Goal: Task Accomplishment & Management: Complete application form

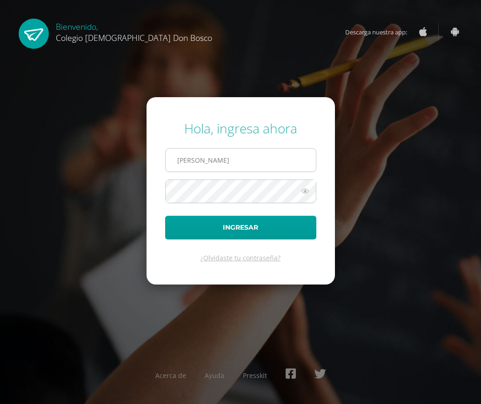
click at [247, 162] on input "[PERSON_NAME]" at bounding box center [240, 160] width 150 height 23
type input "[EMAIL_ADDRESS][DOMAIN_NAME]"
click at [305, 190] on icon at bounding box center [305, 190] width 12 height 11
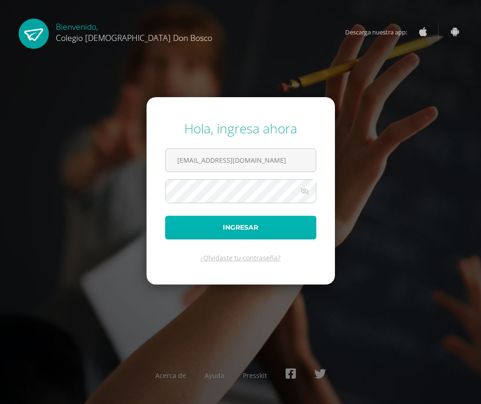
click at [251, 230] on button "Ingresar" at bounding box center [240, 228] width 151 height 24
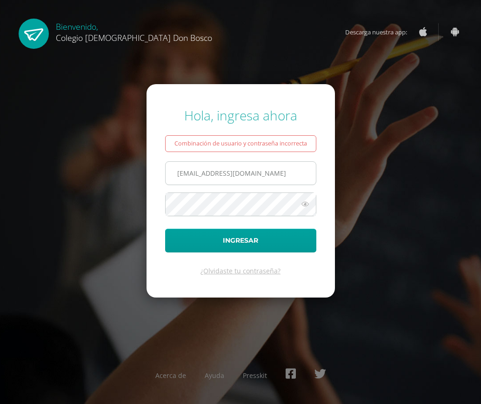
click at [193, 173] on input "[EMAIL_ADDRESS][DOMAIN_NAME]" at bounding box center [240, 173] width 150 height 23
type input "erick_arredondo@donbosco.edu.gt"
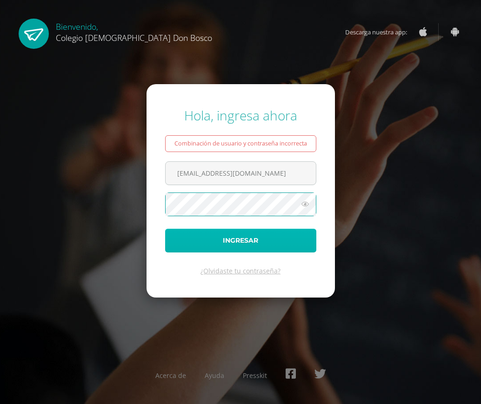
click at [248, 244] on button "Ingresar" at bounding box center [240, 241] width 151 height 24
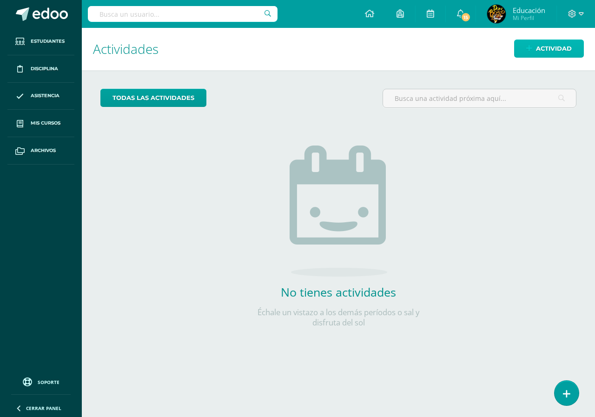
click at [480, 50] on span "Actividad" at bounding box center [554, 48] width 36 height 17
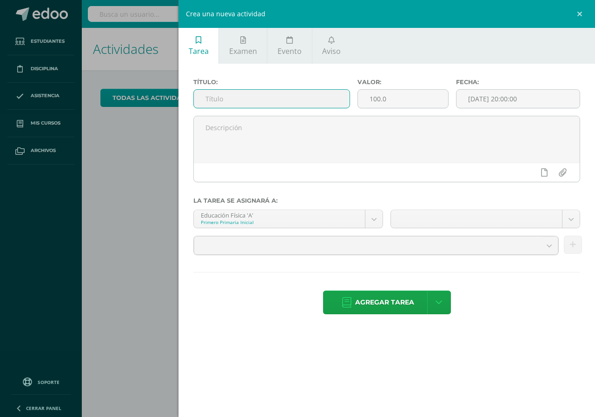
click at [265, 98] on input "text" at bounding box center [272, 99] width 156 height 18
type input "Actividad 1"
click at [396, 97] on input "100.0" at bounding box center [403, 99] width 90 height 18
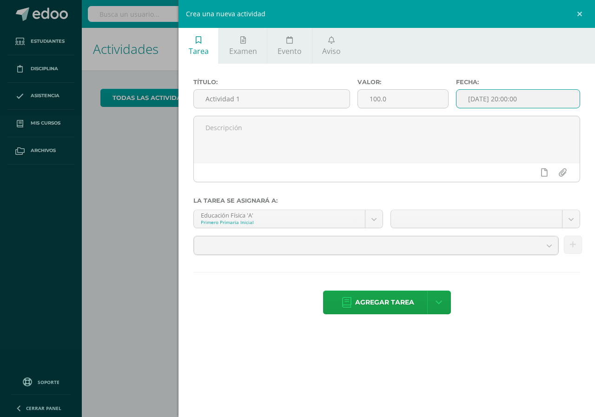
click at [480, 99] on input "[DATE] 20:00:00" at bounding box center [517, 99] width 123 height 18
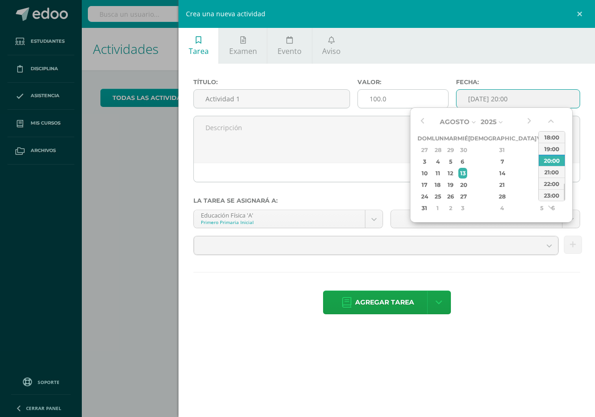
click at [391, 99] on input "100.0" at bounding box center [403, 99] width 90 height 18
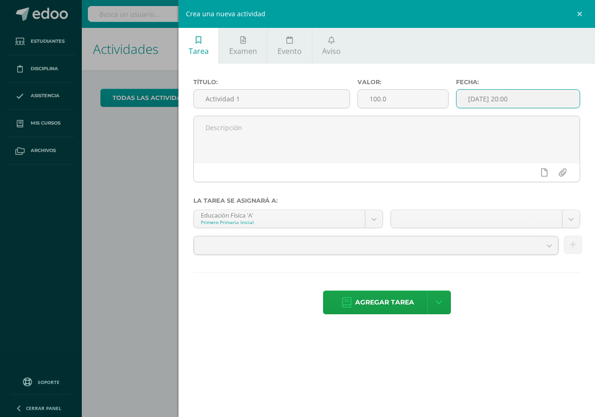
click at [480, 99] on input "[DATE] 20:00" at bounding box center [517, 99] width 123 height 18
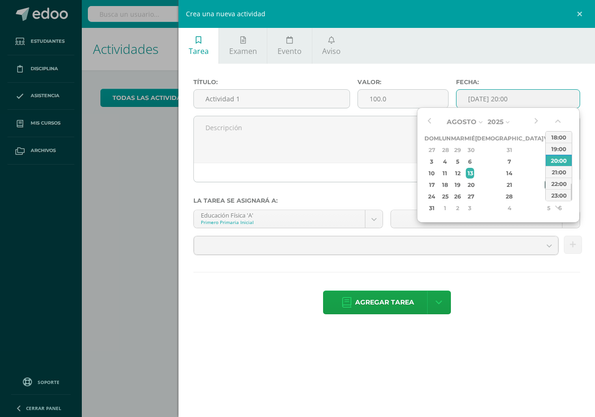
click at [480, 185] on div "22" at bounding box center [549, 184] width 8 height 11
click at [480, 186] on div "22" at bounding box center [549, 184] width 8 height 11
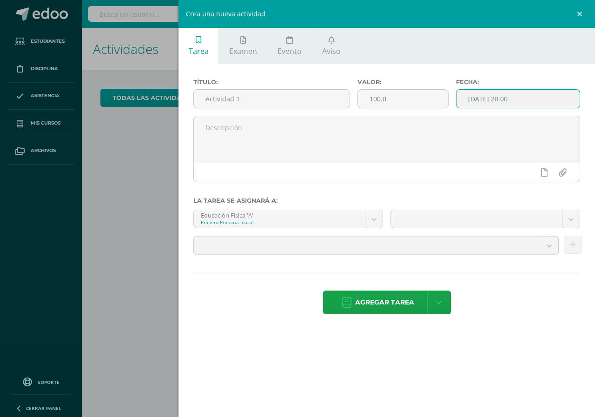
click at [467, 99] on input "[DATE] 20:00" at bounding box center [517, 99] width 123 height 18
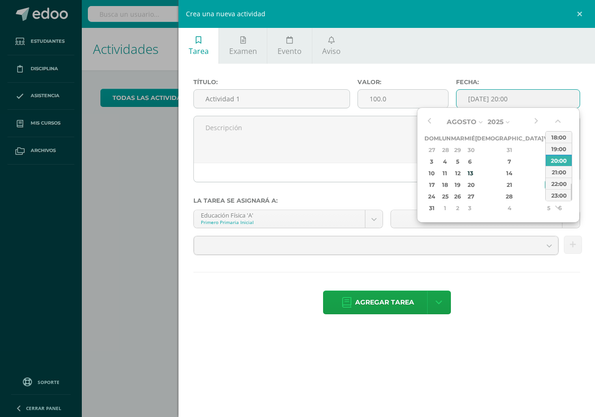
click at [480, 99] on input "[DATE] 20:00" at bounding box center [517, 99] width 123 height 18
click at [480, 195] on div "23:00" at bounding box center [559, 195] width 26 height 12
type input "[DATE] 23:00"
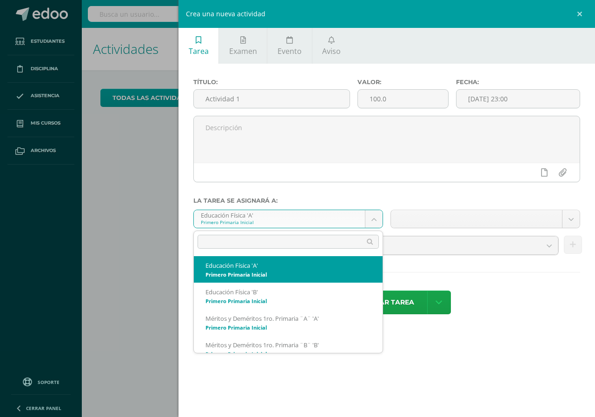
click at [377, 217] on body "Hola Educación, [PERSON_NAME]! Estudiantes Disciplina Asistencia Mis cursos Arc…" at bounding box center [297, 208] width 595 height 417
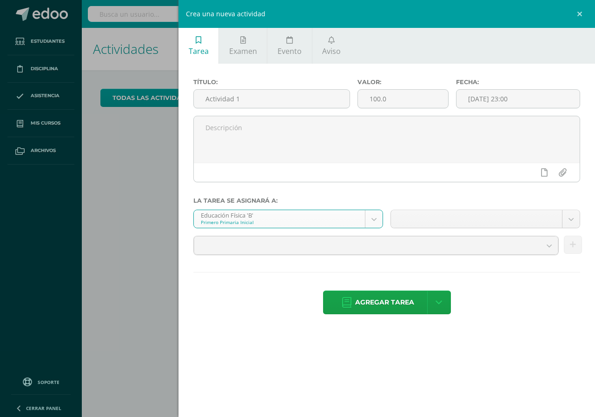
click at [374, 222] on body "Hola Educación, [PERSON_NAME]! Estudiantes Disciplina Asistencia Mis cursos Arc…" at bounding box center [297, 208] width 595 height 417
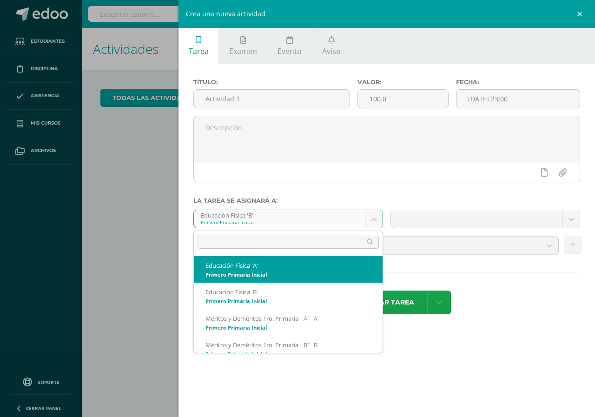
select select "153206"
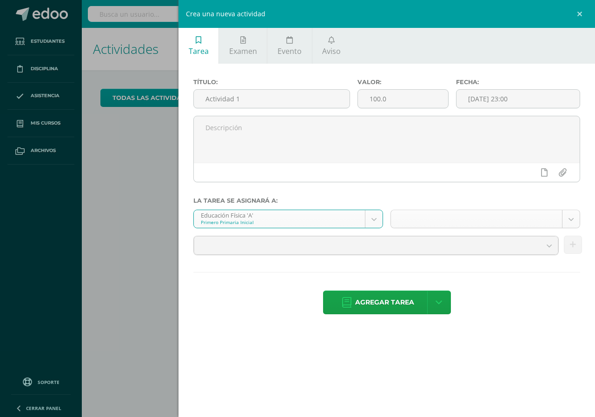
click at [480, 215] on body "Hola Educación, [PERSON_NAME]! Estudiantes Disciplina Asistencia Mis cursos Arc…" at bounding box center [297, 208] width 595 height 417
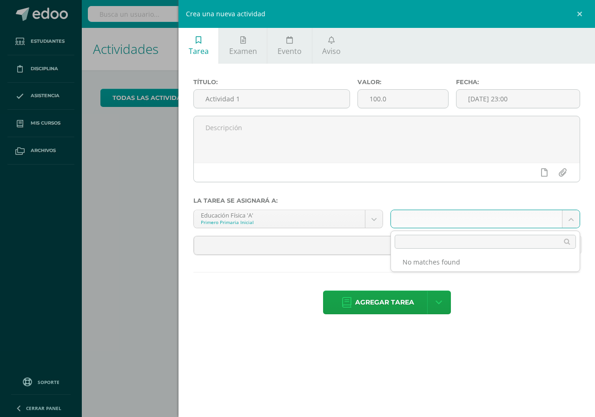
click at [480, 262] on li "No matches found" at bounding box center [485, 262] width 189 height 12
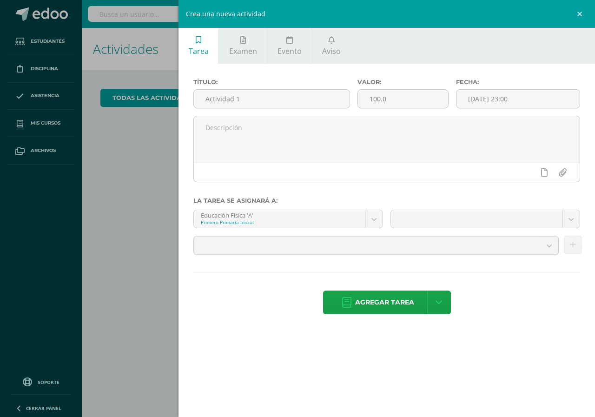
click at [480, 323] on body "Hola Educación, [PERSON_NAME]! Estudiantes Disciplina Asistencia Mis cursos Arc…" at bounding box center [297, 208] width 595 height 417
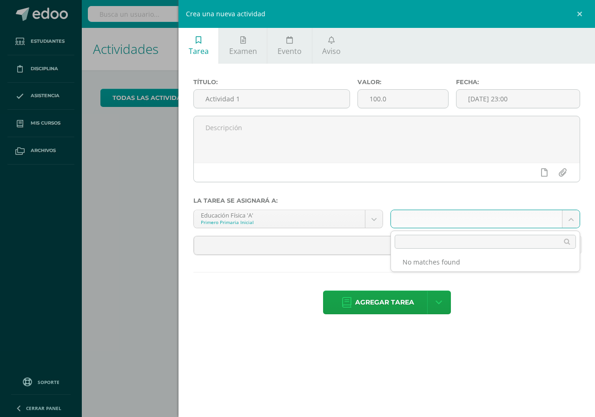
click at [480, 218] on body "Hola Educación, [PERSON_NAME]! Estudiantes Disciplina Asistencia Mis cursos Arc…" at bounding box center [297, 208] width 595 height 417
click at [480, 323] on body "Hola Educación, [PERSON_NAME]! Estudiantes Disciplina Asistencia Mis cursos Arc…" at bounding box center [297, 208] width 595 height 417
click at [454, 217] on body "Hola Educación, [PERSON_NAME]! Estudiantes Disciplina Asistencia Mis cursos Arc…" at bounding box center [297, 208] width 595 height 417
type input "Unidad 4"
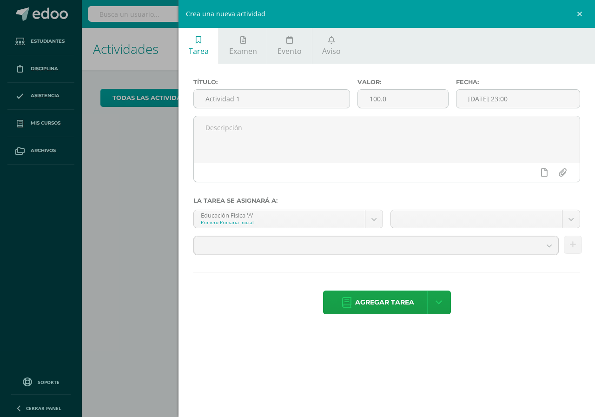
click at [480, 313] on body "Hola Educación, [PERSON_NAME]! Estudiantes Disciplina Asistencia Mis cursos Arc…" at bounding box center [297, 208] width 595 height 417
click at [480, 220] on body "Hola Educación, [PERSON_NAME]! Estudiantes Disciplina Asistencia Mis cursos Arc…" at bounding box center [297, 208] width 595 height 417
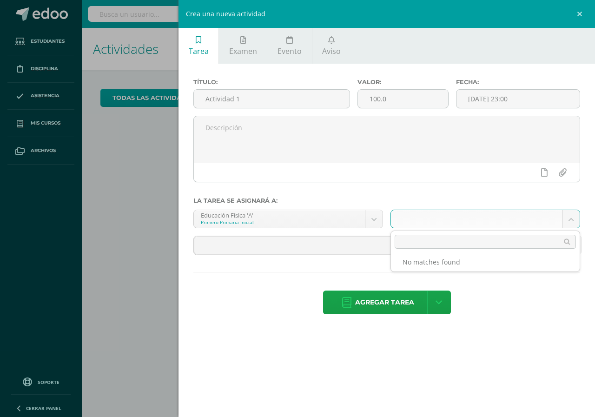
click at [419, 241] on input "text" at bounding box center [485, 242] width 181 height 14
type input "Unidad 4"
click at [456, 262] on li "No matches found" at bounding box center [485, 262] width 189 height 12
click at [466, 260] on li "No matches found" at bounding box center [485, 262] width 189 height 12
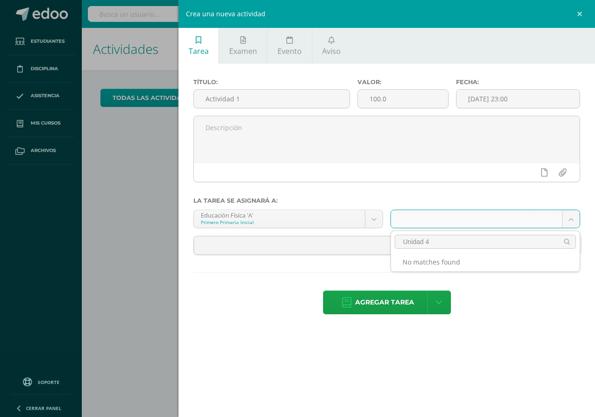
click at [466, 260] on li "No matches found" at bounding box center [485, 262] width 189 height 12
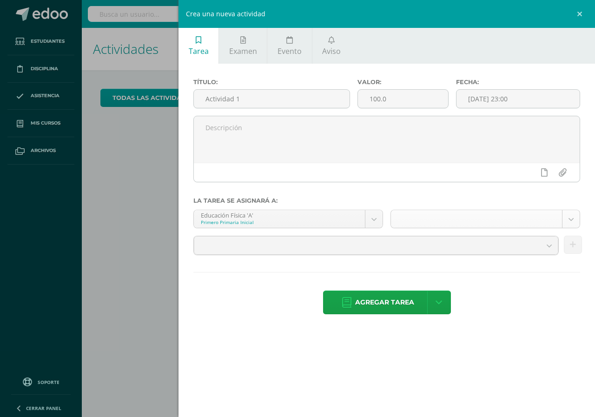
click at [434, 218] on body "Hola Educación, [PERSON_NAME]! Estudiantes Disciplina Asistencia Mis cursos Arc…" at bounding box center [297, 208] width 595 height 417
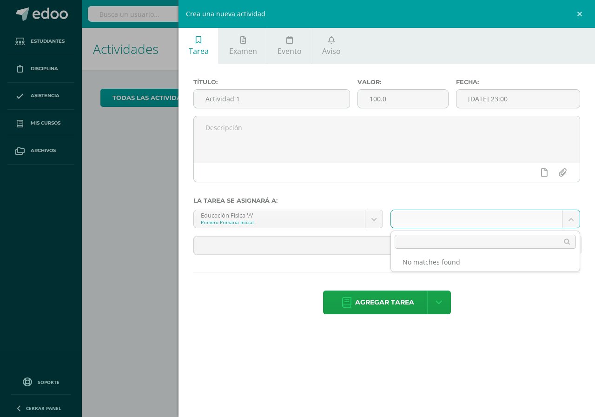
click at [434, 218] on body "Hola Educación, [PERSON_NAME]! Estudiantes Disciplina Asistencia Mis cursos Arc…" at bounding box center [297, 208] width 595 height 417
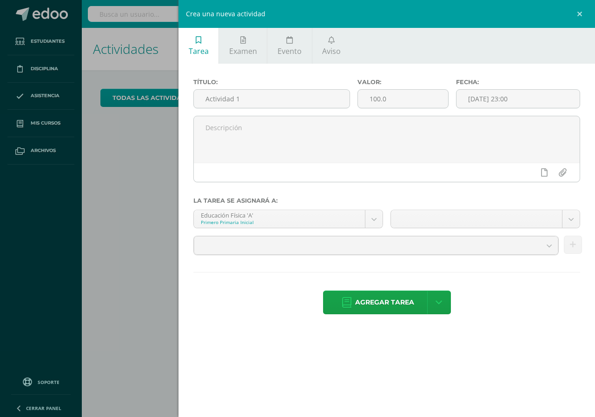
click at [480, 323] on body "Hola Educación, [PERSON_NAME]! Estudiantes Disciplina Asistencia Mis cursos Arc…" at bounding box center [297, 208] width 595 height 417
click at [480, 246] on b at bounding box center [548, 246] width 17 height 18
click at [480, 244] on b at bounding box center [548, 246] width 17 height 18
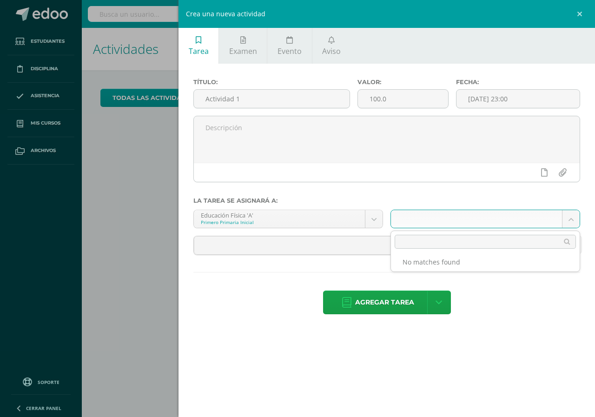
click at [480, 221] on body "Hola Educación, [PERSON_NAME]! Estudiantes Disciplina Asistencia Mis cursos Arc…" at bounding box center [297, 208] width 595 height 417
click at [463, 263] on li "No matches found" at bounding box center [485, 262] width 189 height 12
click at [420, 243] on input "text" at bounding box center [485, 242] width 181 height 14
type input "Unidad 4"
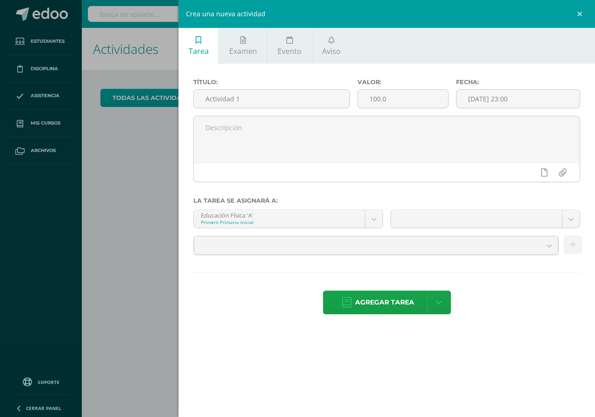
click at [312, 324] on body "Hola Educación, [PERSON_NAME]! Estudiantes Disciplina Asistencia Mis cursos Arc…" at bounding box center [297, 208] width 595 height 417
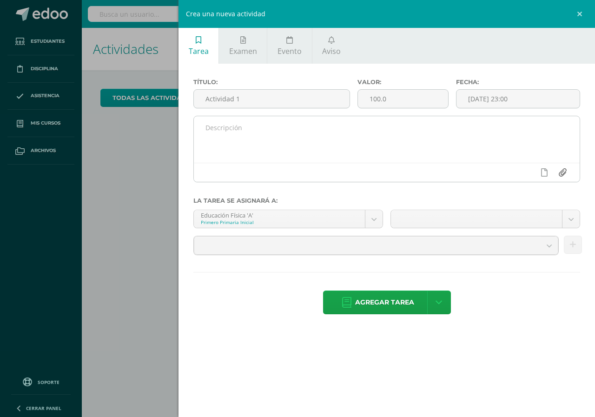
click at [480, 172] on input "file" at bounding box center [562, 173] width 18 height 18
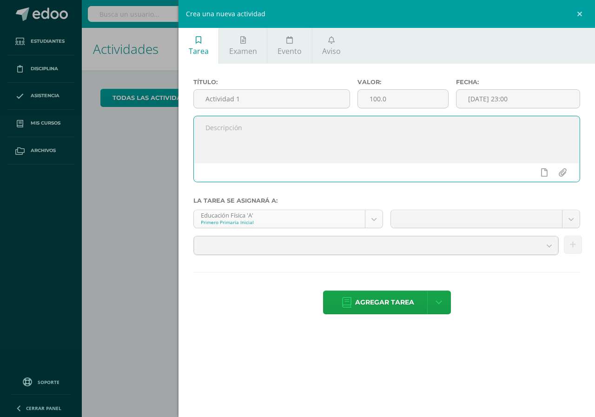
click at [375, 221] on body "Hola Educación, [PERSON_NAME]! Estudiantes Disciplina Asistencia Mis cursos Arc…" at bounding box center [297, 208] width 595 height 417
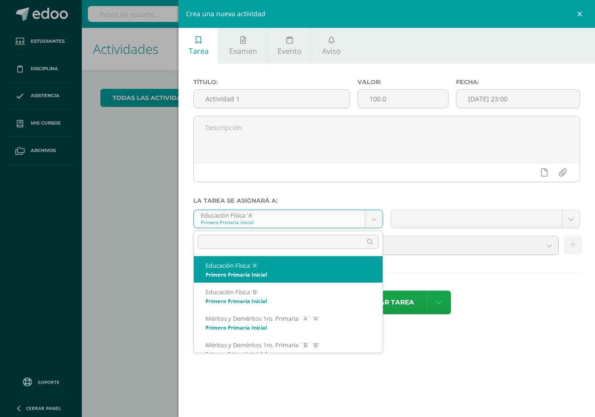
click at [375, 217] on body "Hola Educación, [PERSON_NAME]! Estudiantes Disciplina Asistencia Mis cursos Arc…" at bounding box center [297, 208] width 595 height 417
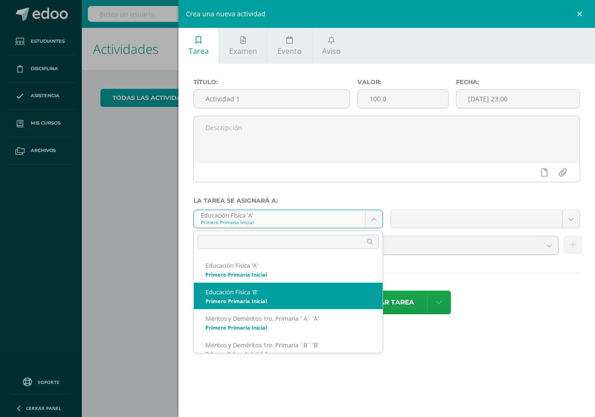
select select "153076"
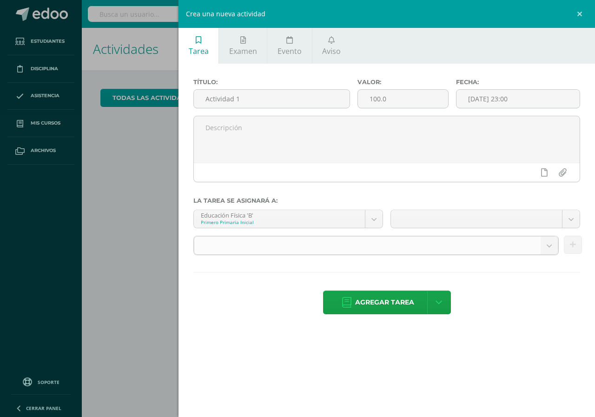
click at [480, 245] on b at bounding box center [548, 246] width 17 height 18
click at [449, 369] on div "Tarea Examen Evento Aviso Título: Actividad 1 Valor: 100.0 Fecha: [DATE] 23:00 …" at bounding box center [386, 208] width 416 height 417
click at [380, 101] on input "100.0" at bounding box center [403, 99] width 90 height 18
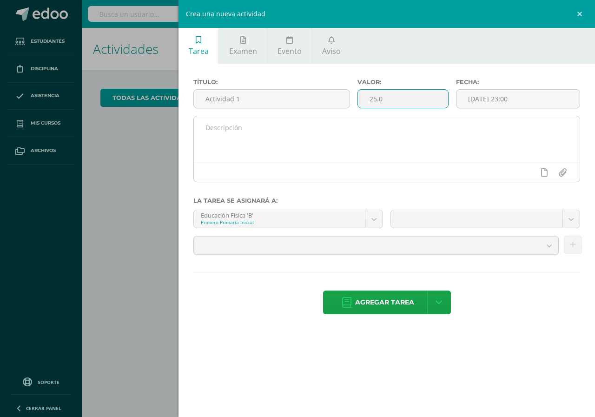
type input "25.0"
click at [413, 145] on textarea at bounding box center [387, 139] width 386 height 46
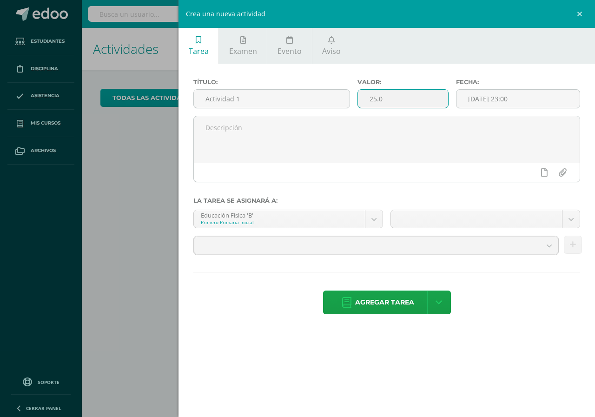
click at [417, 103] on input "25.0" at bounding box center [403, 99] width 90 height 18
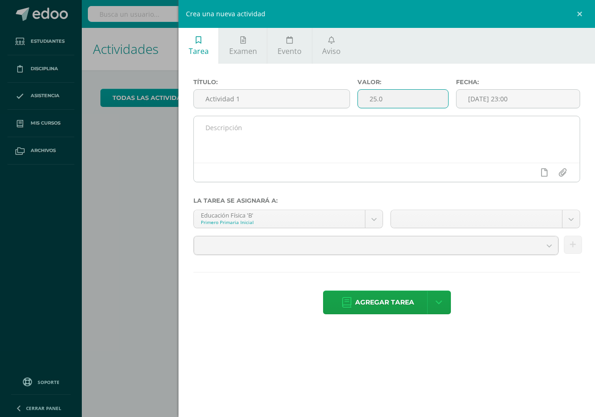
click at [229, 151] on textarea at bounding box center [387, 139] width 386 height 46
